Goal: Task Accomplishment & Management: Use online tool/utility

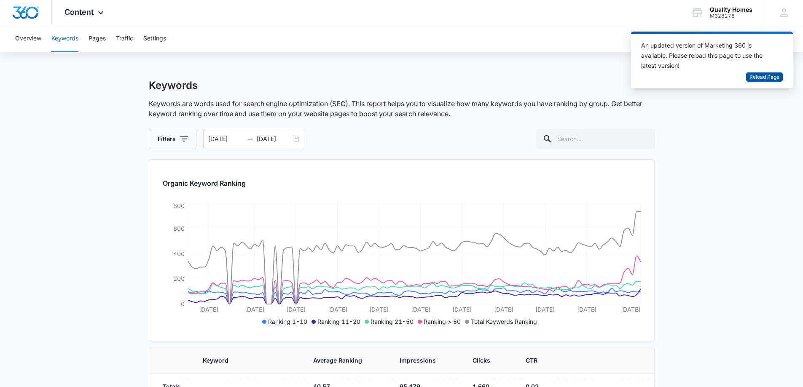
click at [764, 75] on span "Reload Page" at bounding box center [764, 77] width 30 height 8
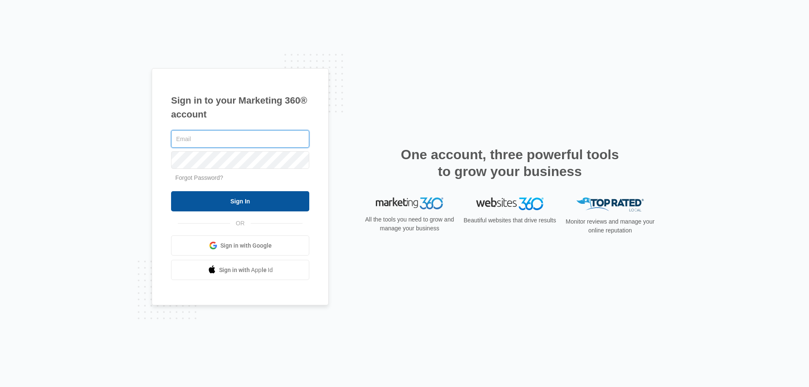
type input "[PERSON_NAME][EMAIL_ADDRESS][DOMAIN_NAME]"
click at [247, 196] on input "Sign In" at bounding box center [240, 201] width 138 height 20
